Goal: Information Seeking & Learning: Learn about a topic

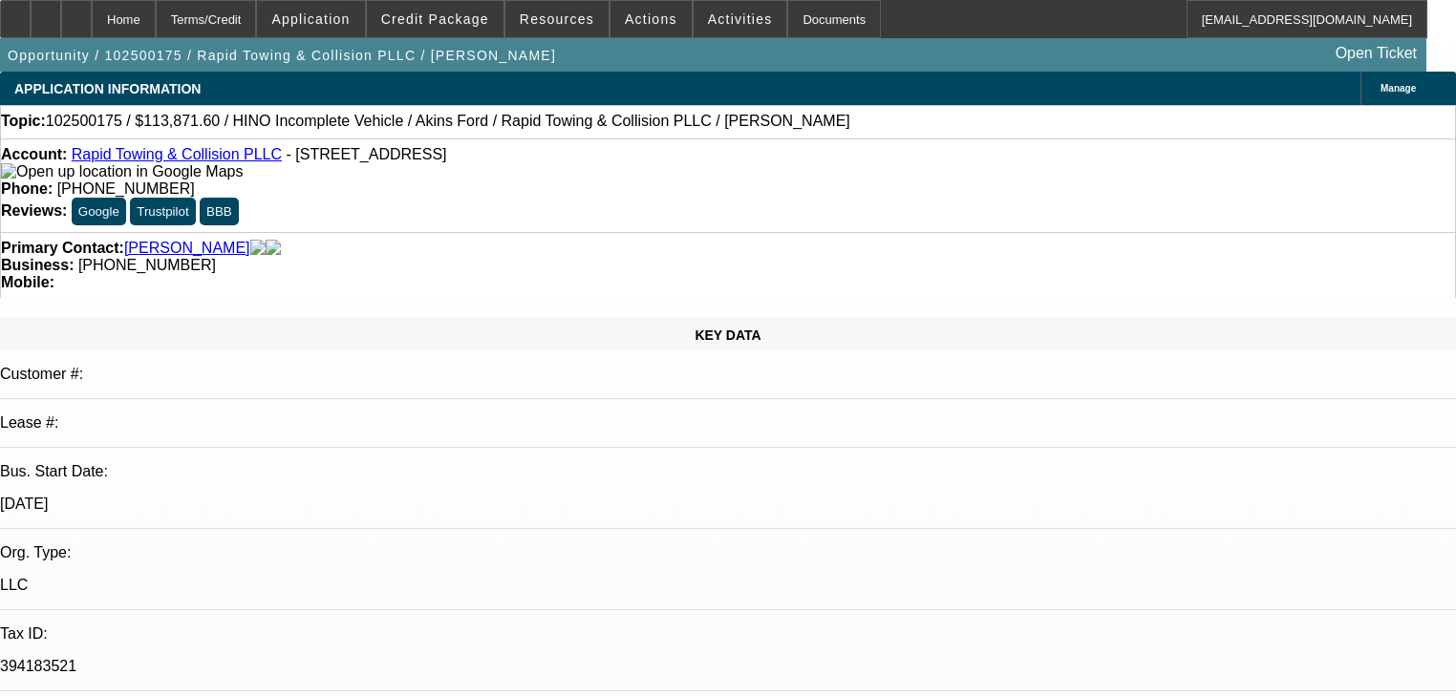
select select "0.1"
select select "0"
select select "6"
select select "0"
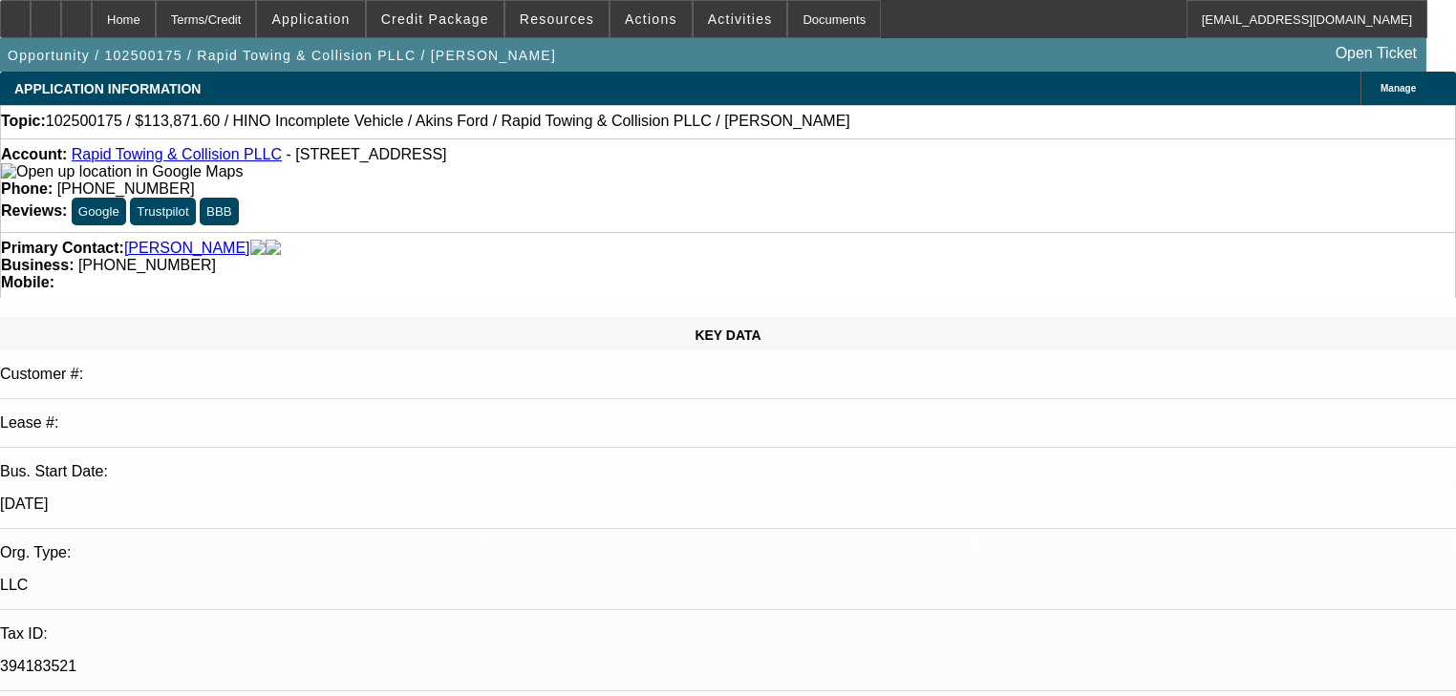
select select "0"
select select "6"
select select "0.2"
select select "2"
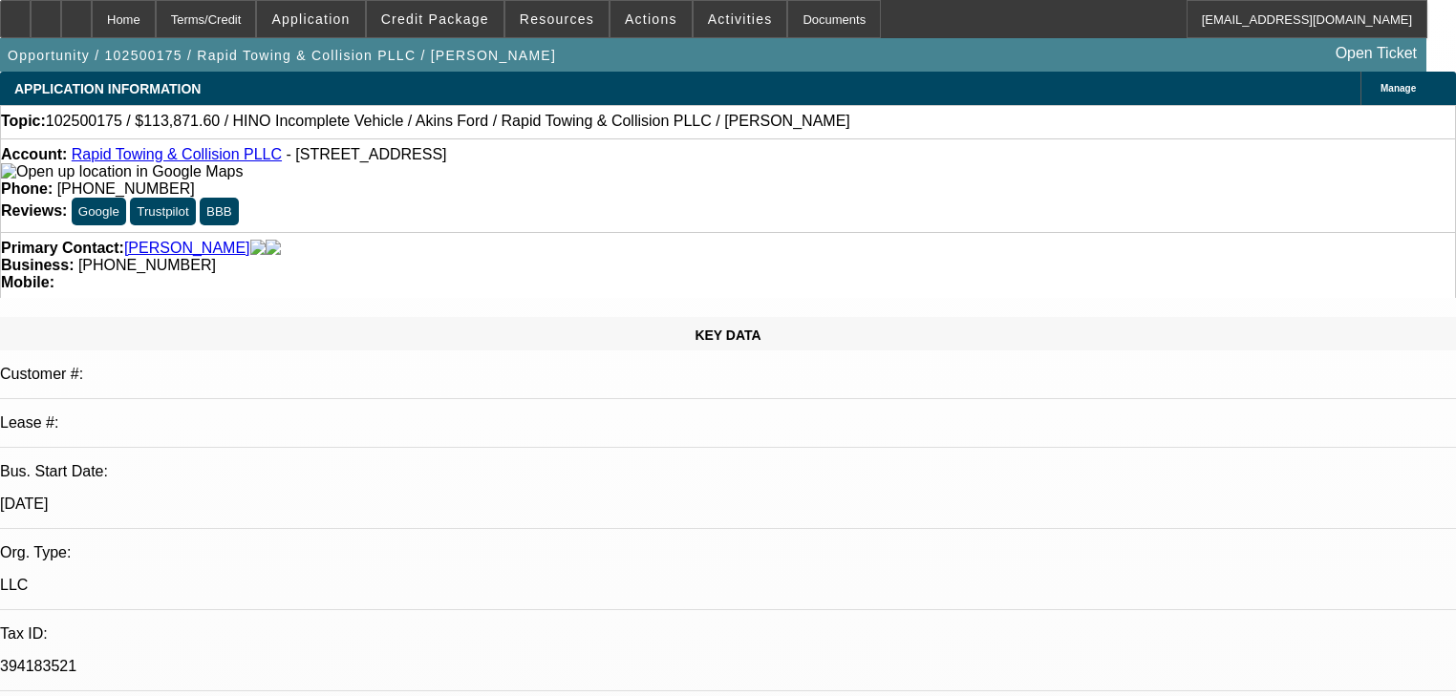
select select "0.1"
select select "4"
select select "0"
select select "2"
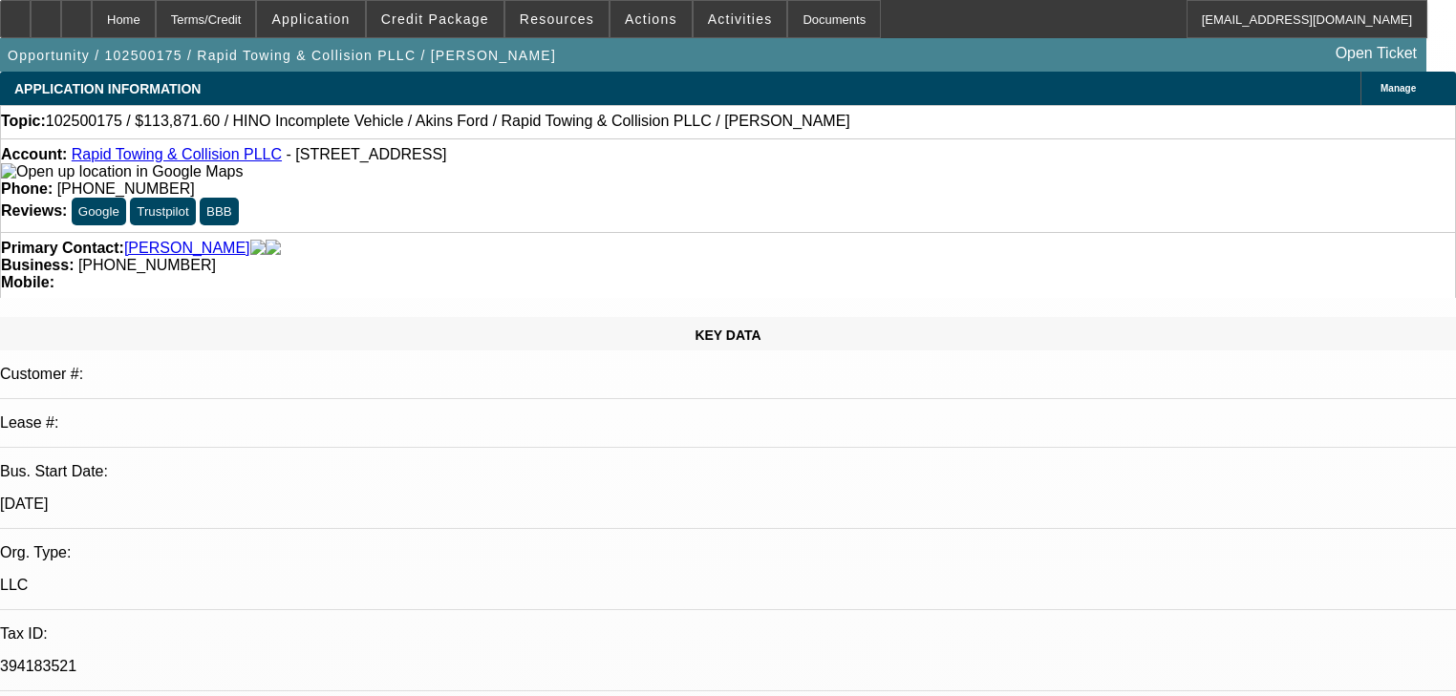
select select "0.1"
select select "4"
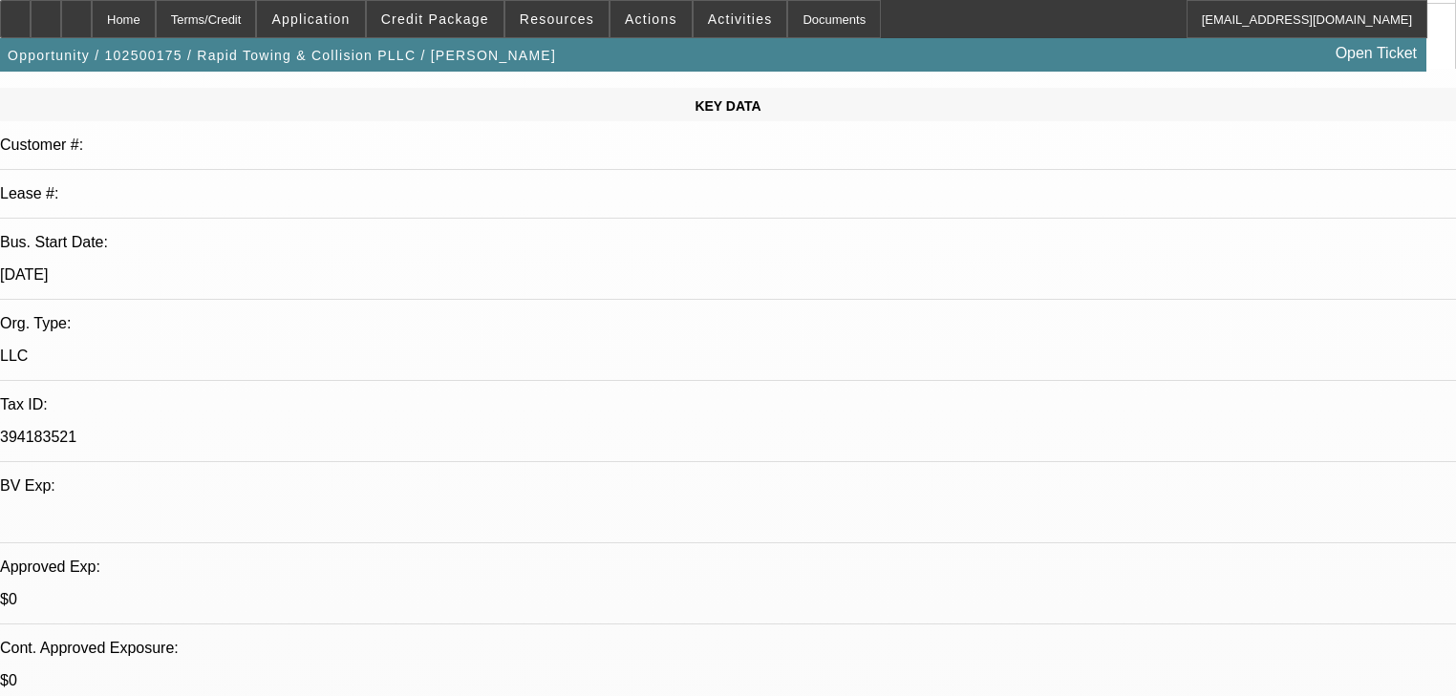
scroll to position [153, 133]
drag, startPoint x: 1207, startPoint y: 573, endPoint x: 1404, endPoint y: 604, distance: 200.1
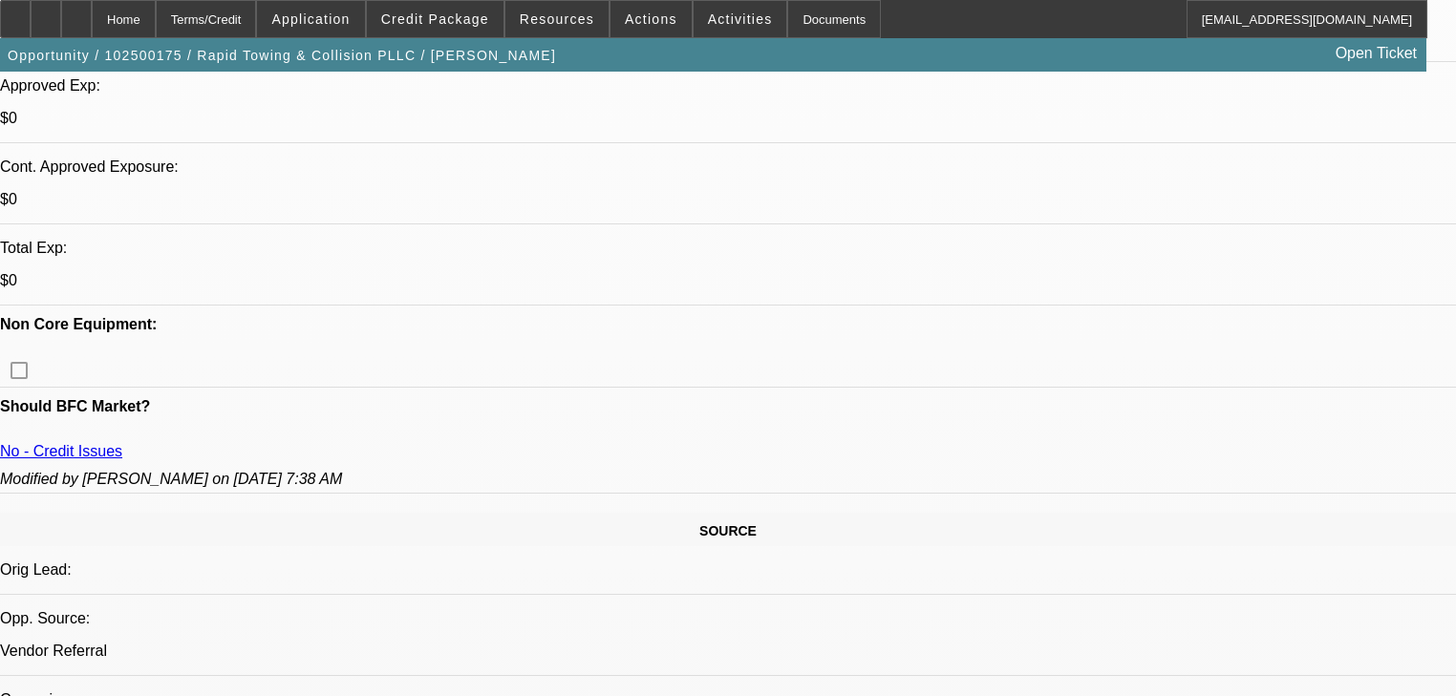
scroll to position [764, 0]
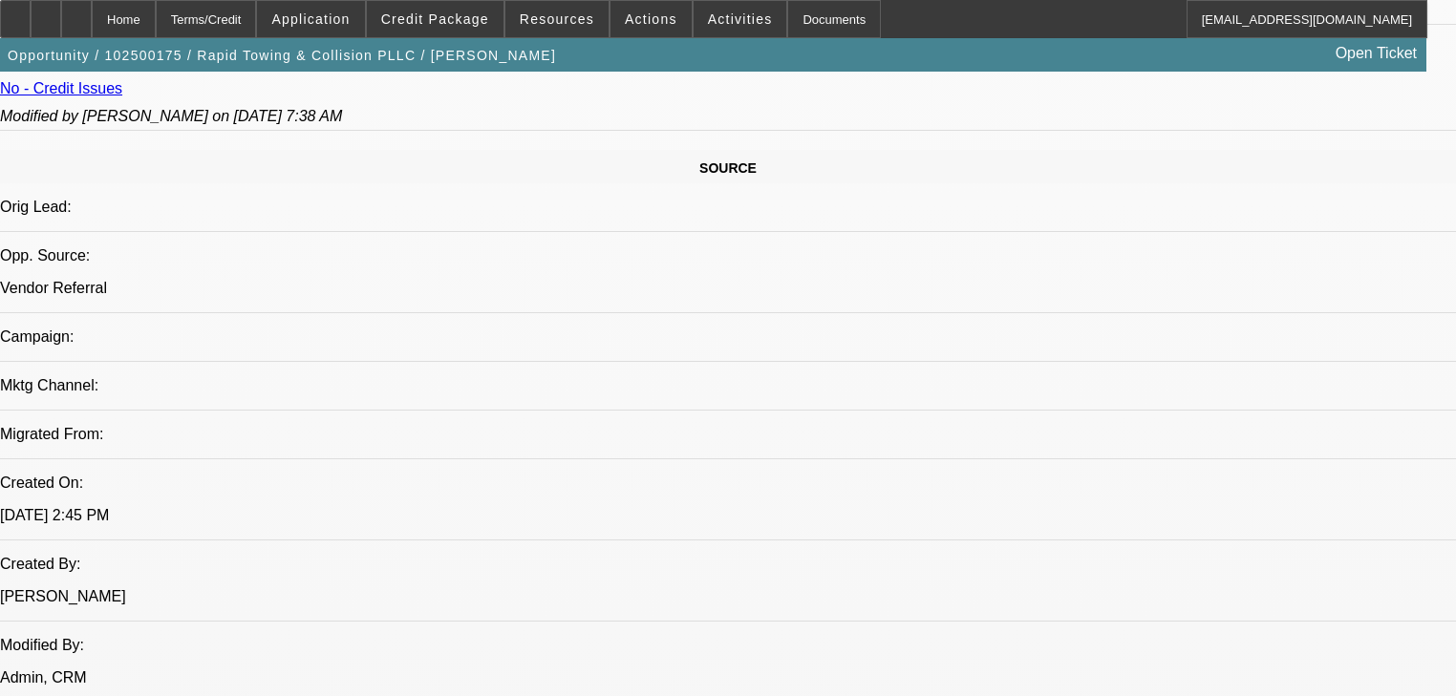
scroll to position [1070, 0]
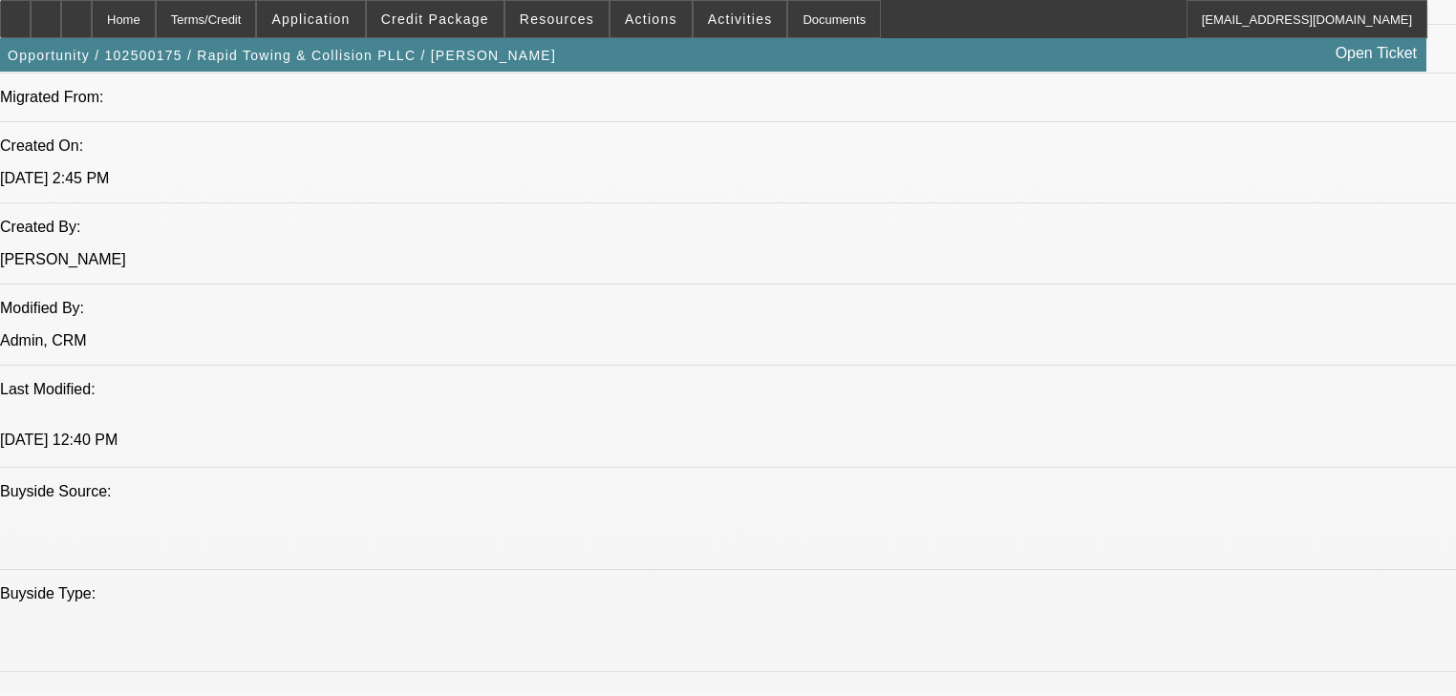
scroll to position [1376, 0]
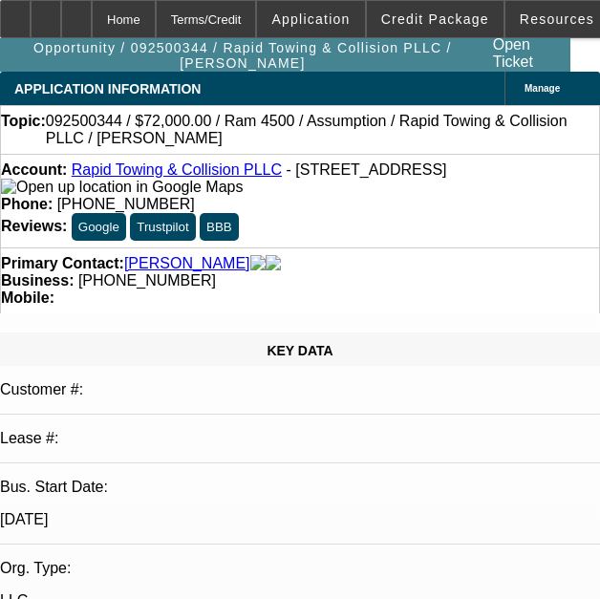
select select "0.2"
select select "2"
select select "0.1"
select select "4"
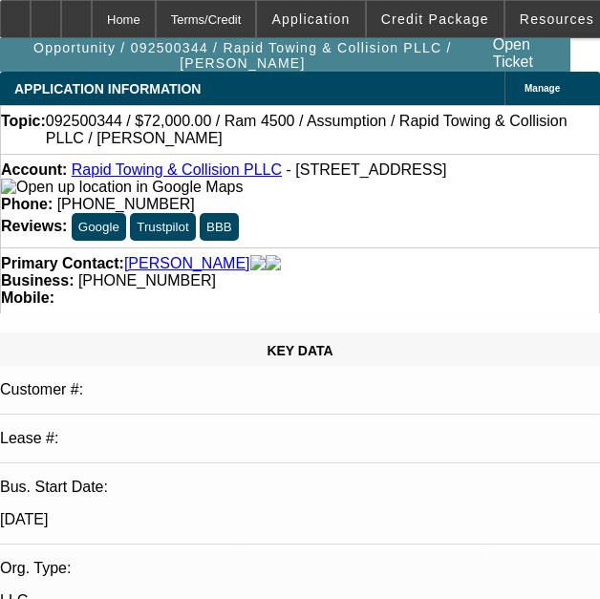
select select "0"
select select "2"
select select "0.1"
select select "4"
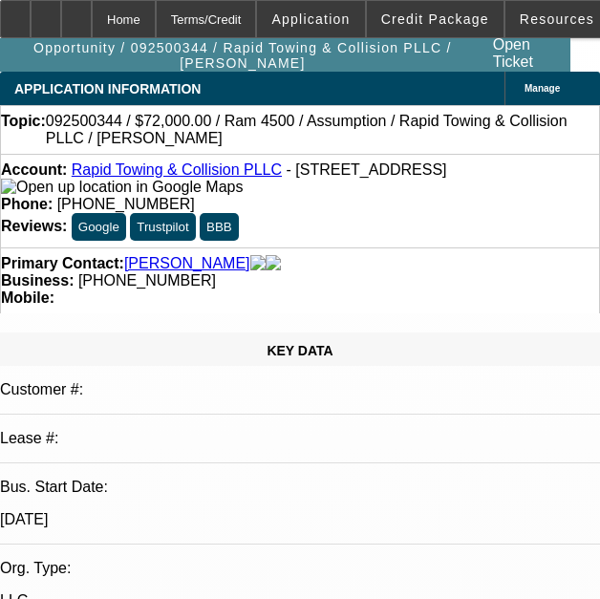
select select "0.2"
select select "2"
select select "0.1"
select select "4"
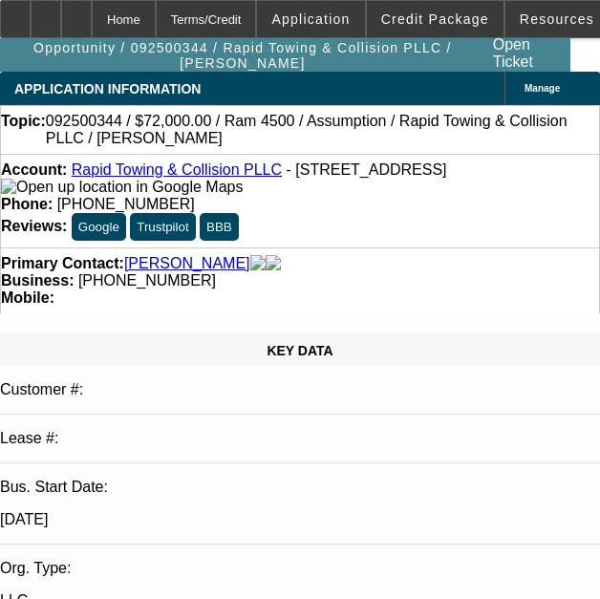
select select "0"
select select "2"
select select "0.1"
select select "4"
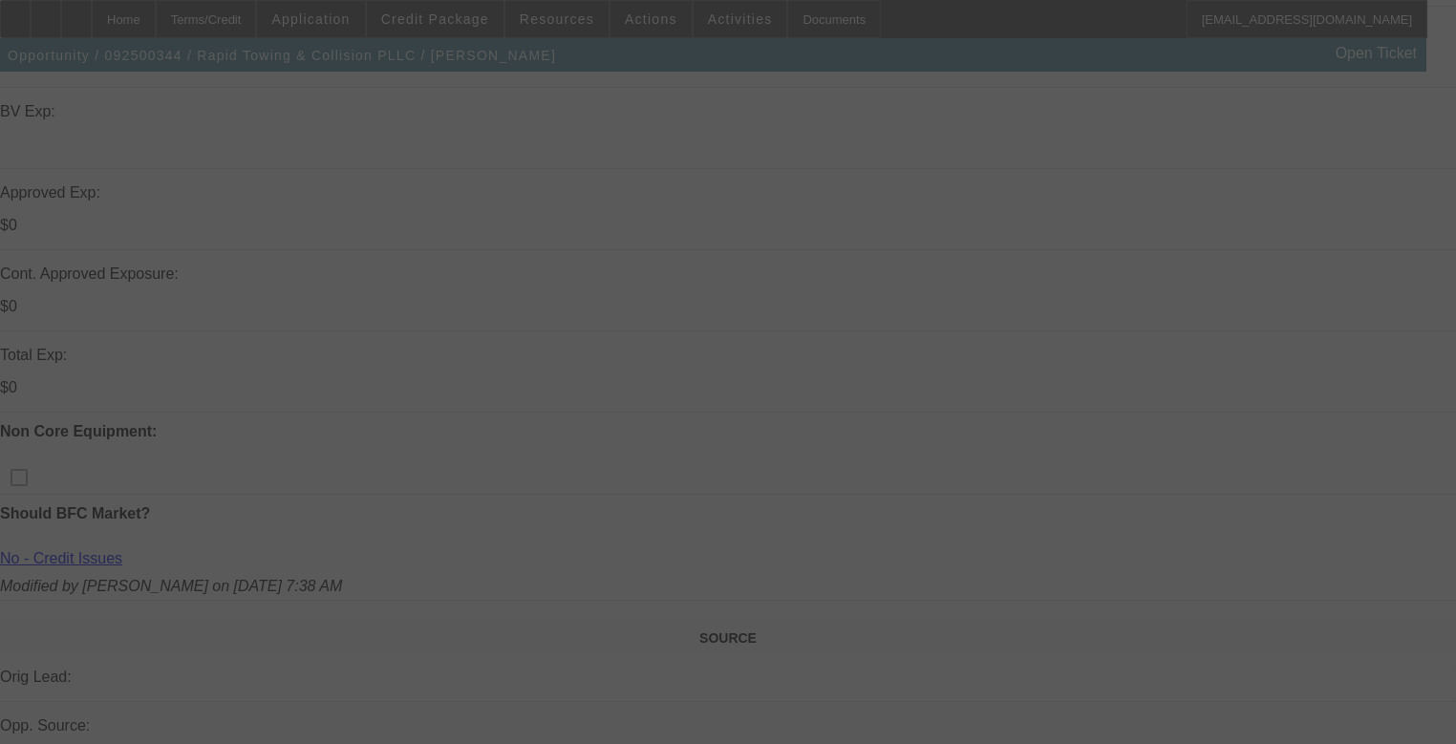
scroll to position [611, 0]
select select "0.2"
select select "2"
select select "0.1"
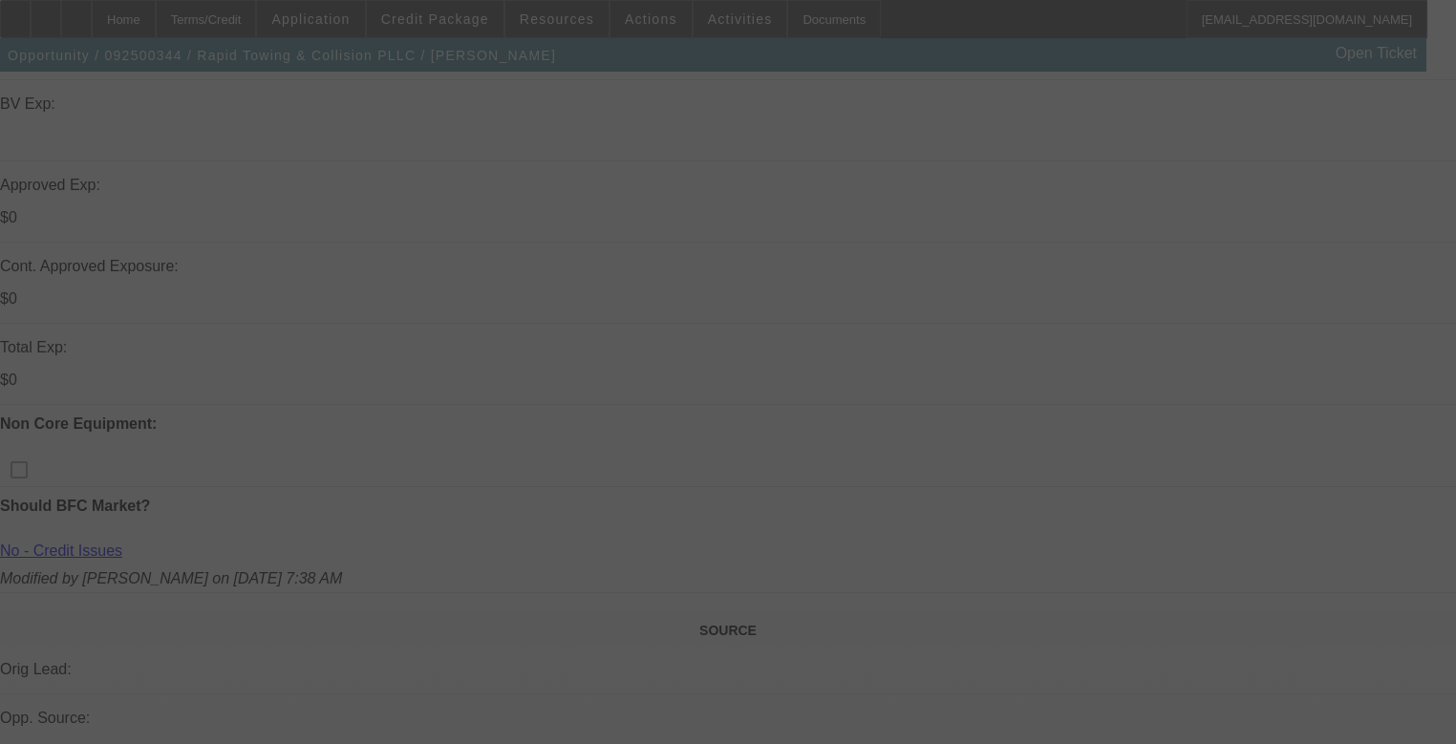
select select "4"
select select "0"
select select "2"
select select "0.1"
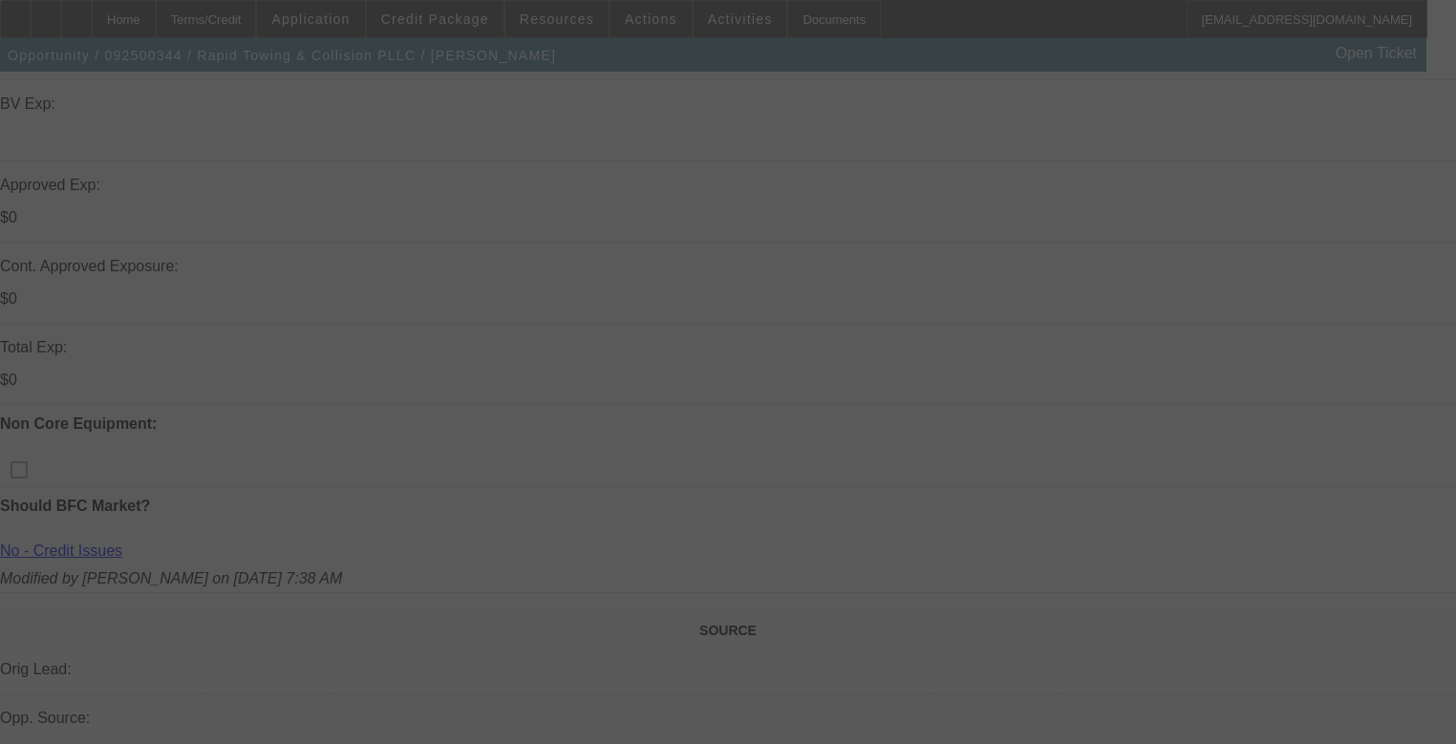
select select "4"
select select "0.2"
select select "2"
select select "0.1"
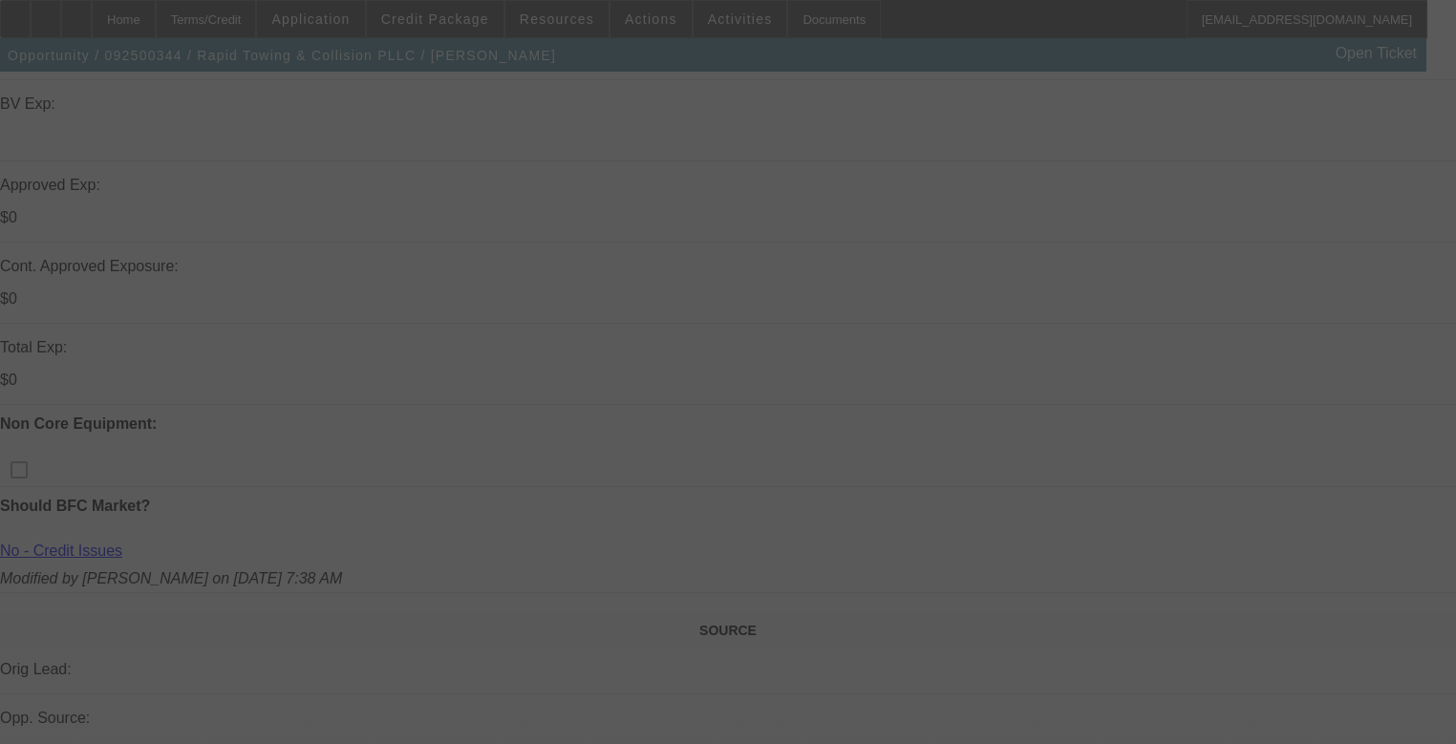
select select "4"
select select "0"
select select "2"
select select "0.1"
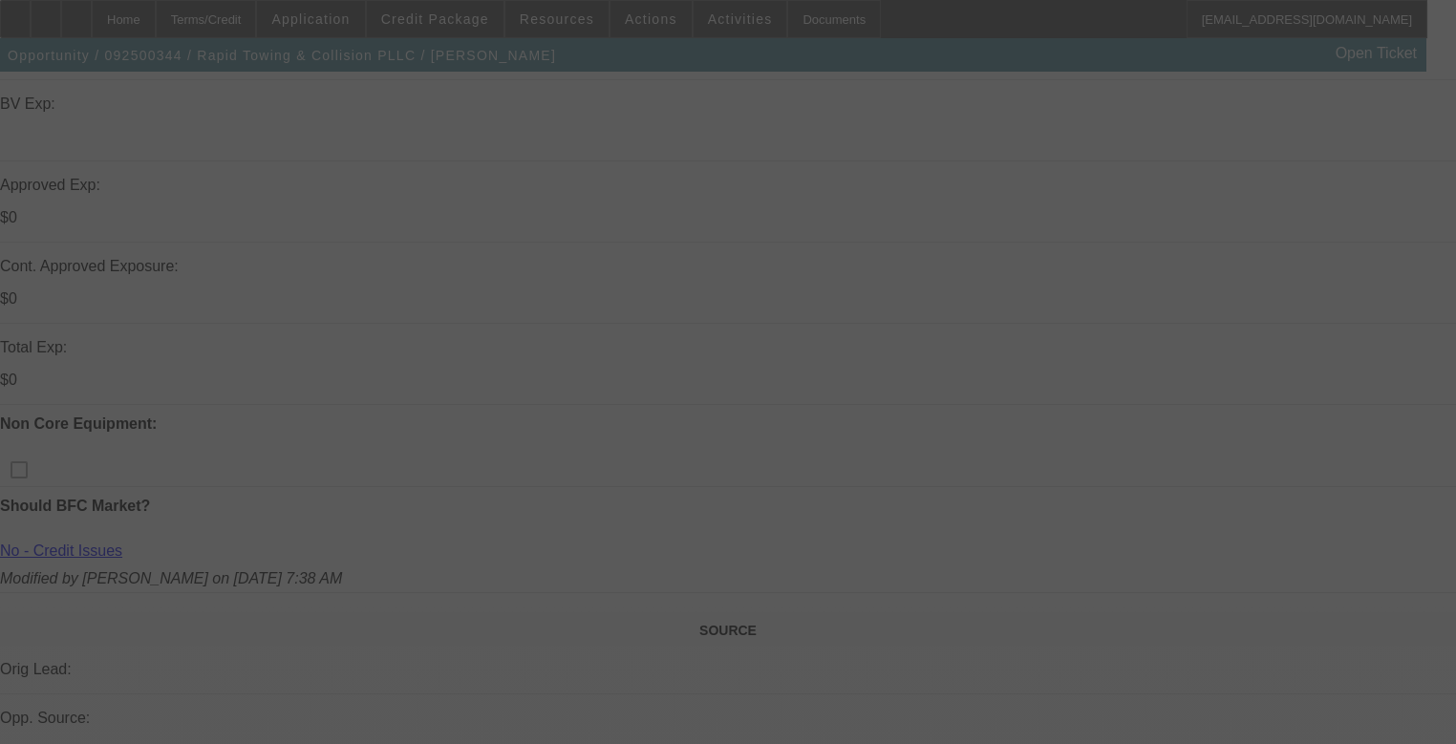
select select "4"
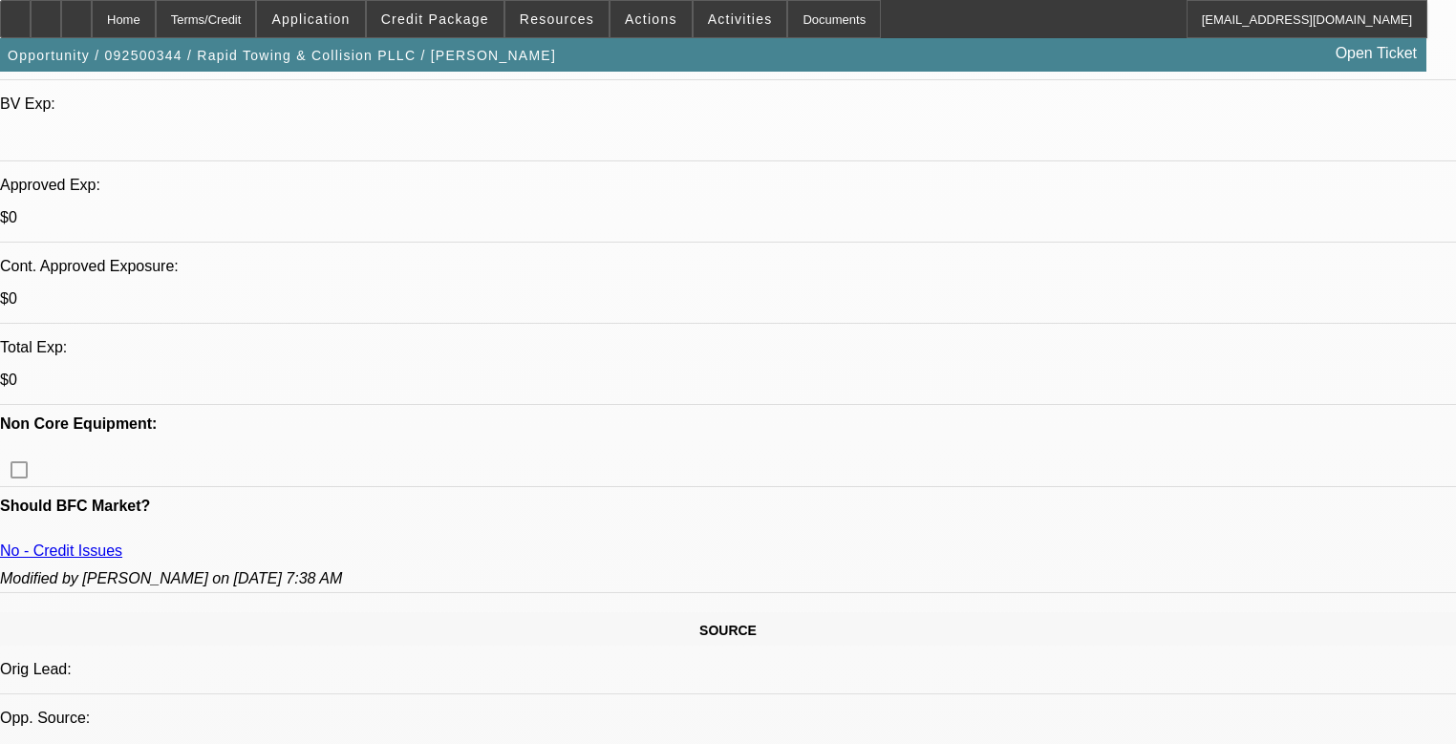
scroll to position [535, 0]
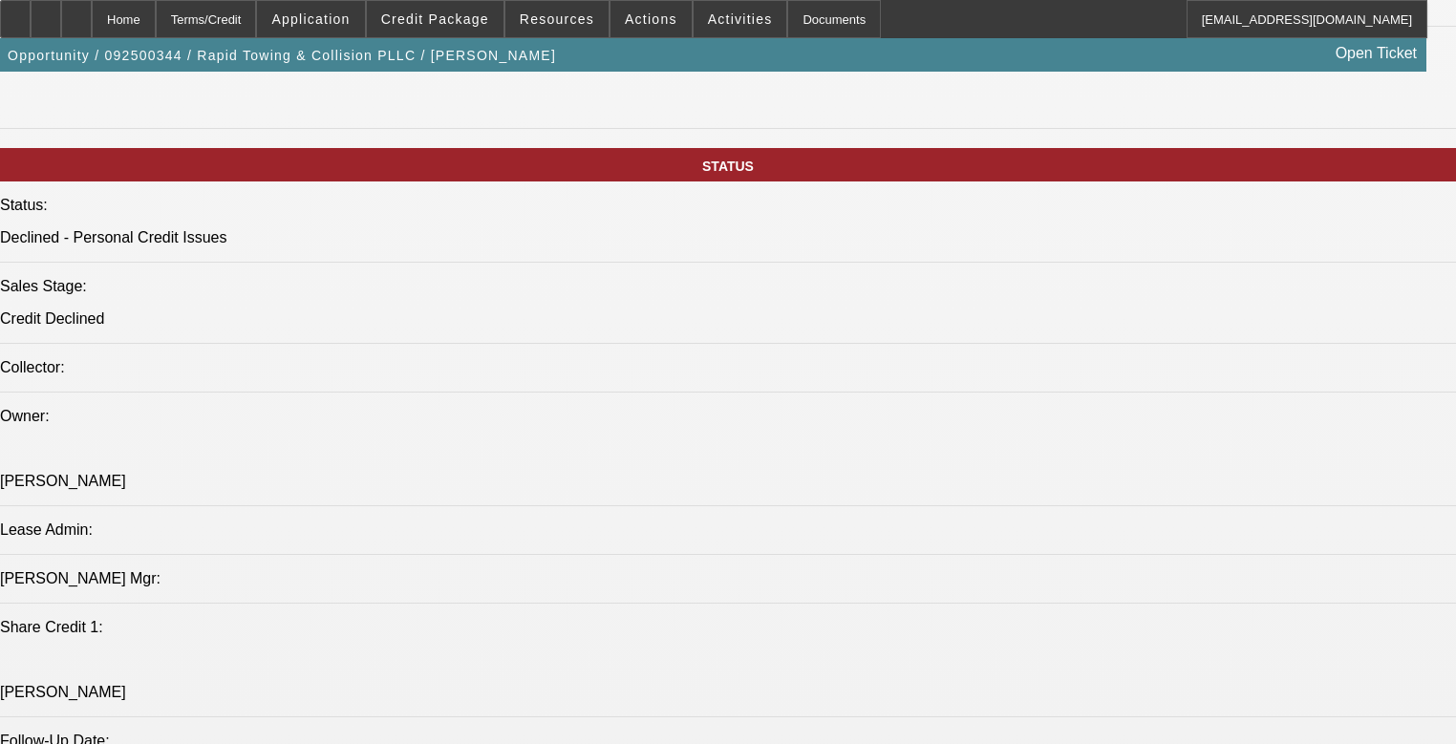
scroll to position [1202, 0]
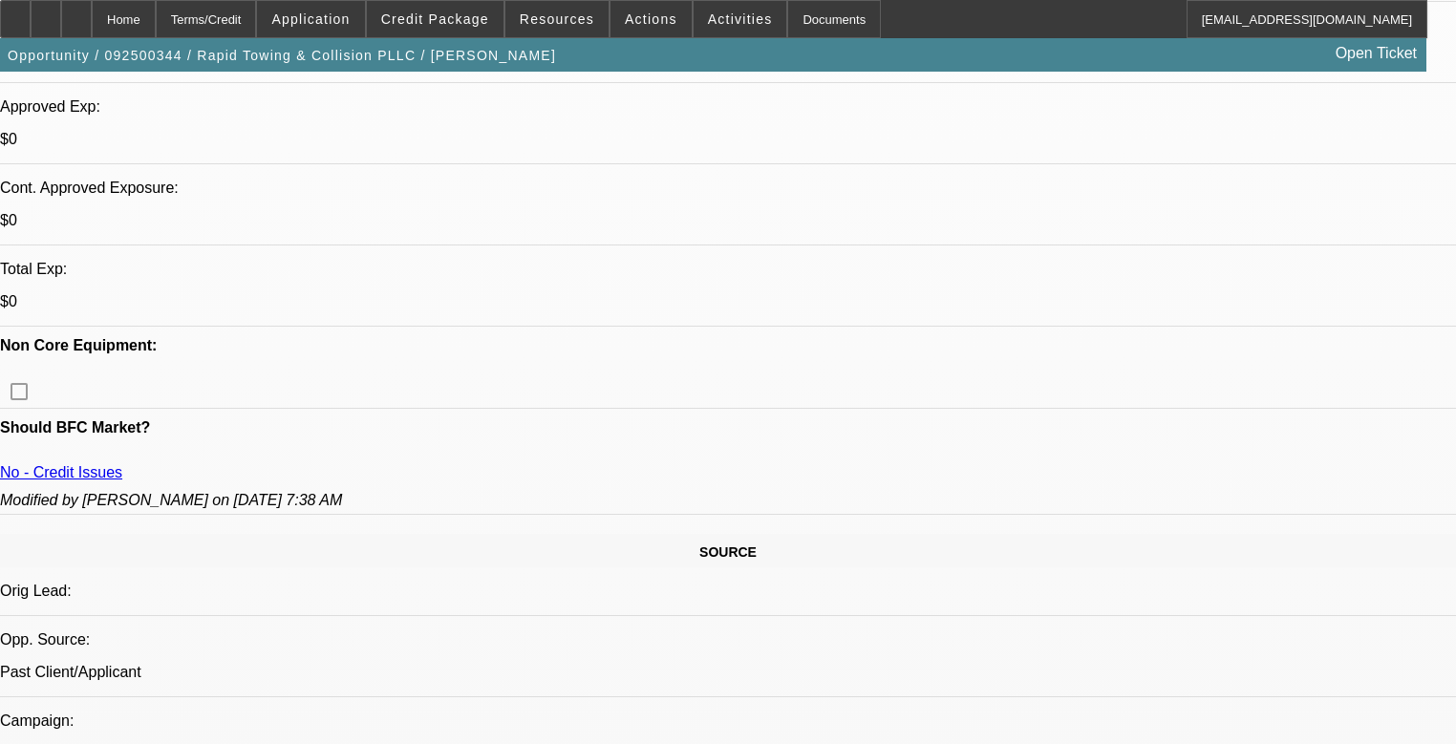
scroll to position [306, 0]
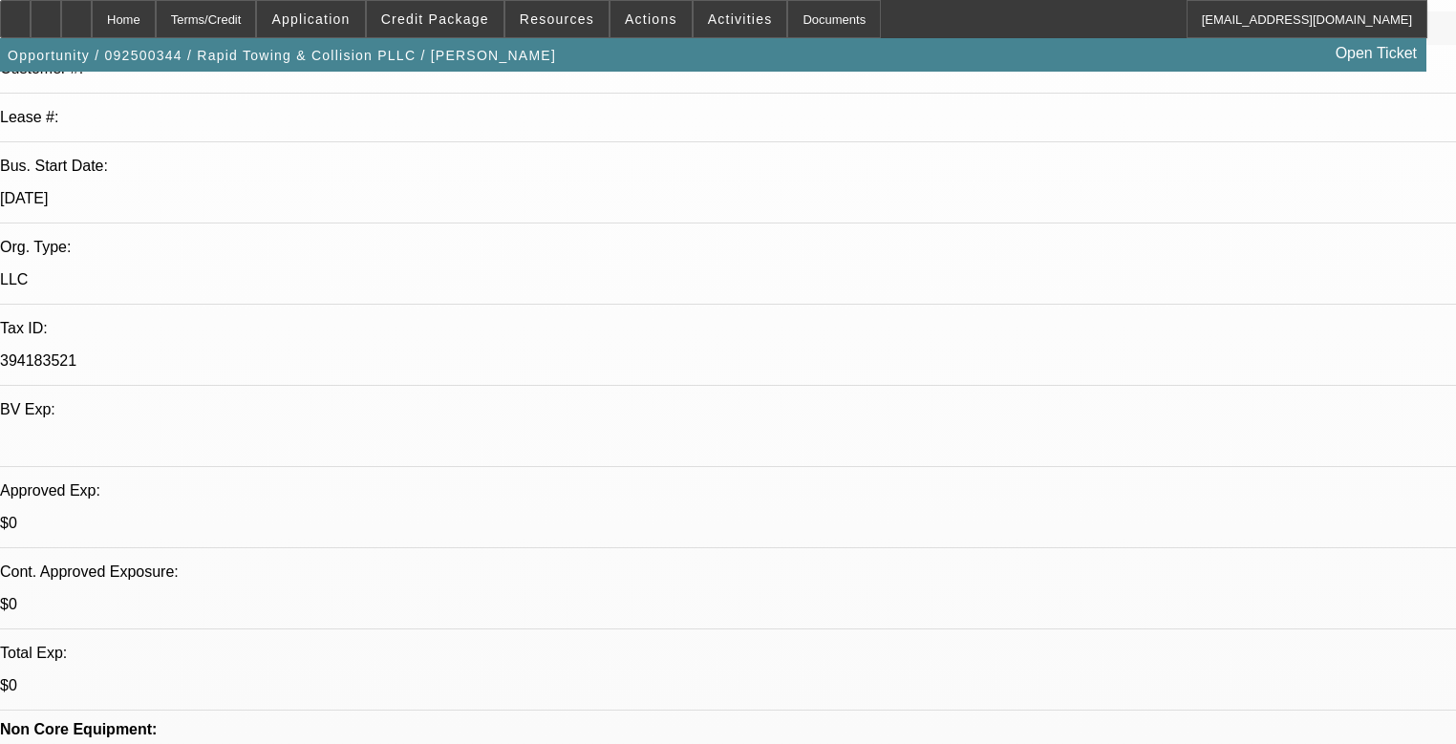
scroll to position [590, 0]
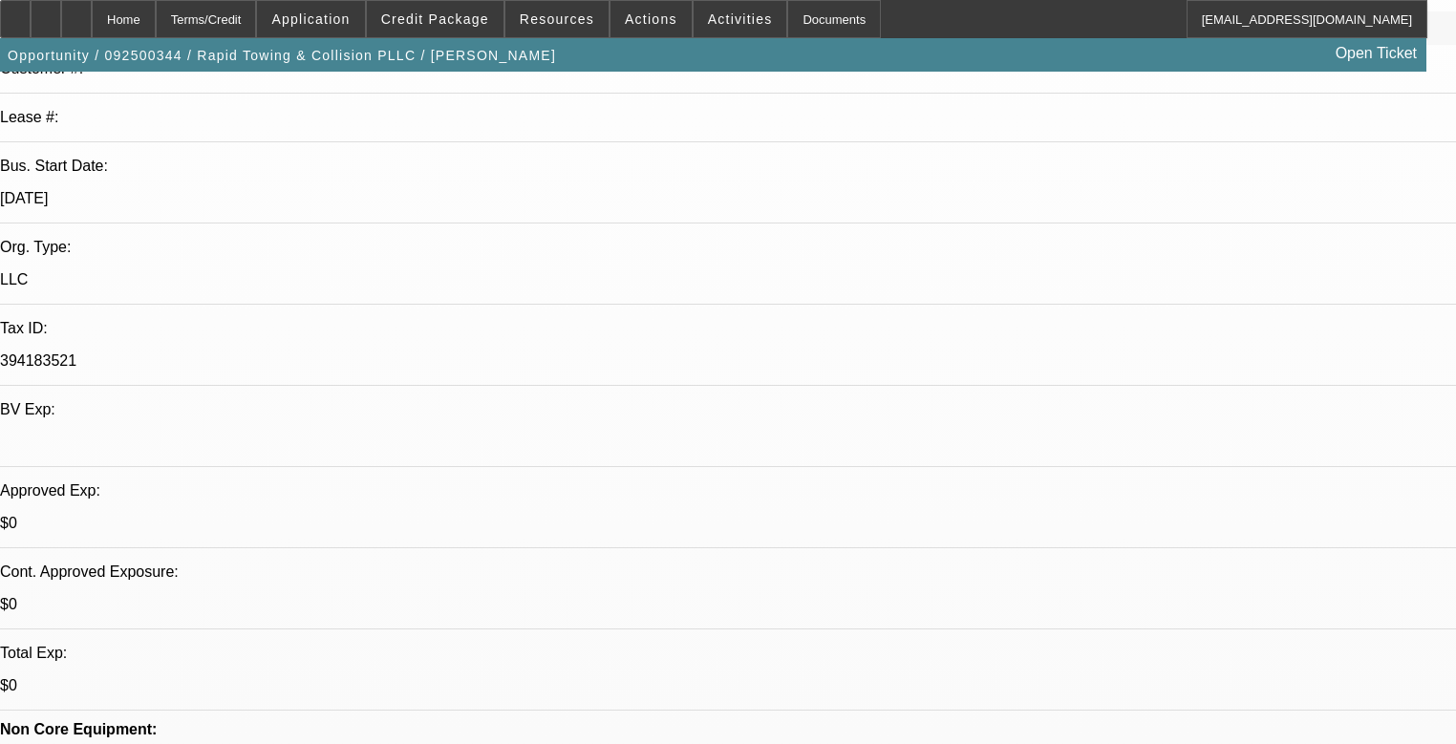
scroll to position [208, 0]
